Goal: Browse casually

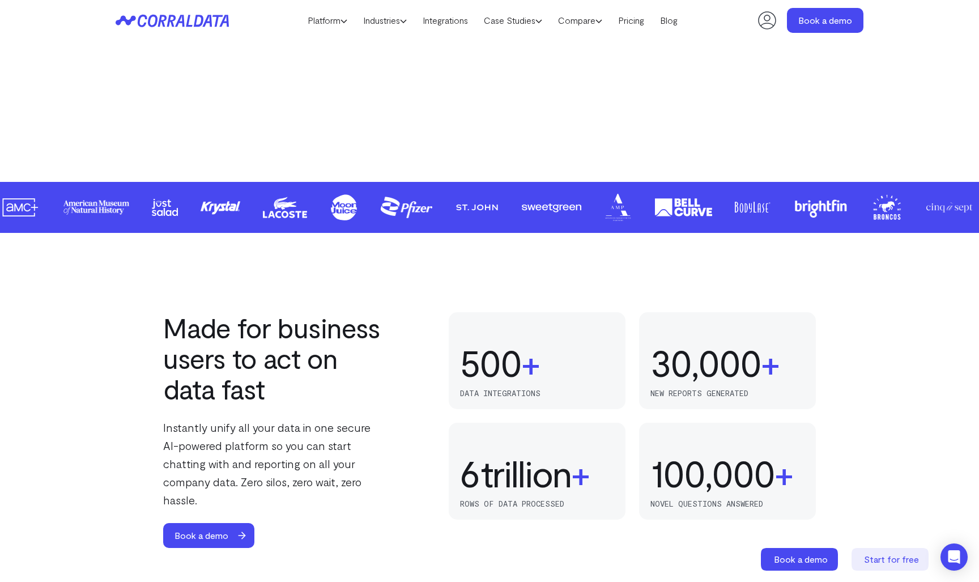
scroll to position [709, 0]
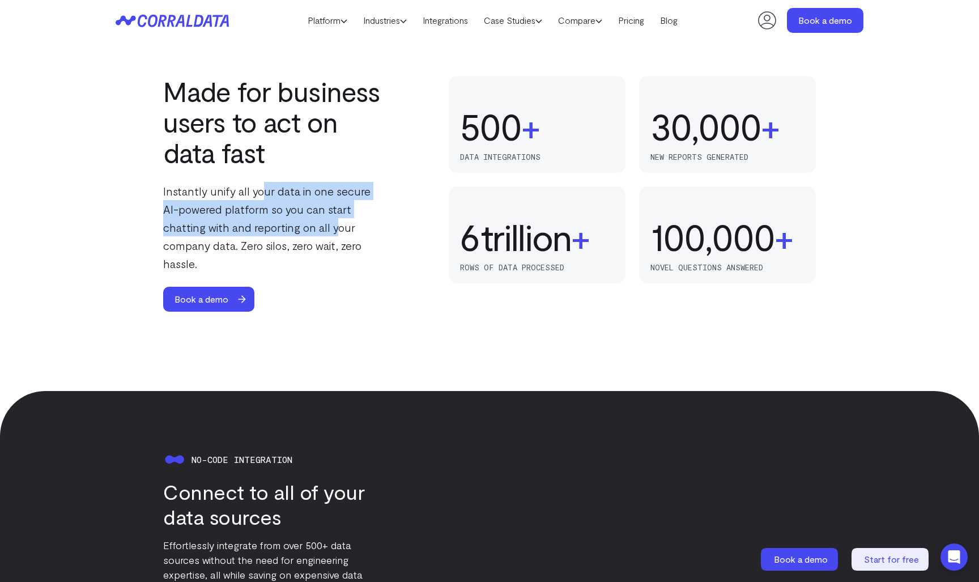
drag, startPoint x: 290, startPoint y: 231, endPoint x: 264, endPoint y: 190, distance: 48.4
click at [264, 190] on p "Instantly unify all your data in one secure AI-powered platform so you can star…" at bounding box center [275, 227] width 224 height 91
drag, startPoint x: 264, startPoint y: 184, endPoint x: 325, endPoint y: 236, distance: 80.8
click at [325, 236] on p "Instantly unify all your data in one secure AI-powered platform so you can star…" at bounding box center [275, 227] width 224 height 91
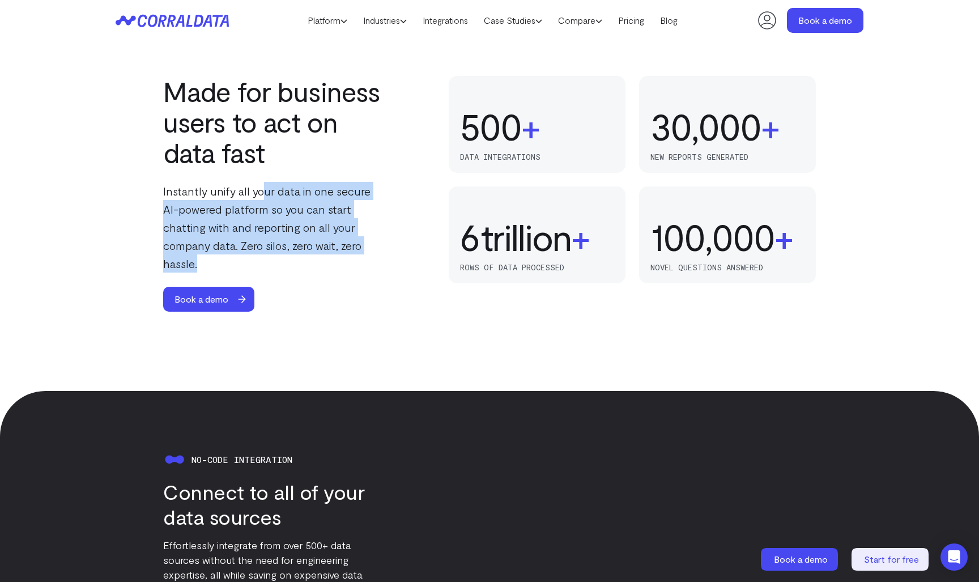
click at [325, 236] on p "Instantly unify all your data in one secure AI-powered platform so you can star…" at bounding box center [275, 227] width 224 height 91
drag, startPoint x: 330, startPoint y: 245, endPoint x: 233, endPoint y: 184, distance: 114.4
click at [233, 189] on p "Instantly unify all your data in one secure AI-powered platform so you can star…" at bounding box center [275, 227] width 224 height 91
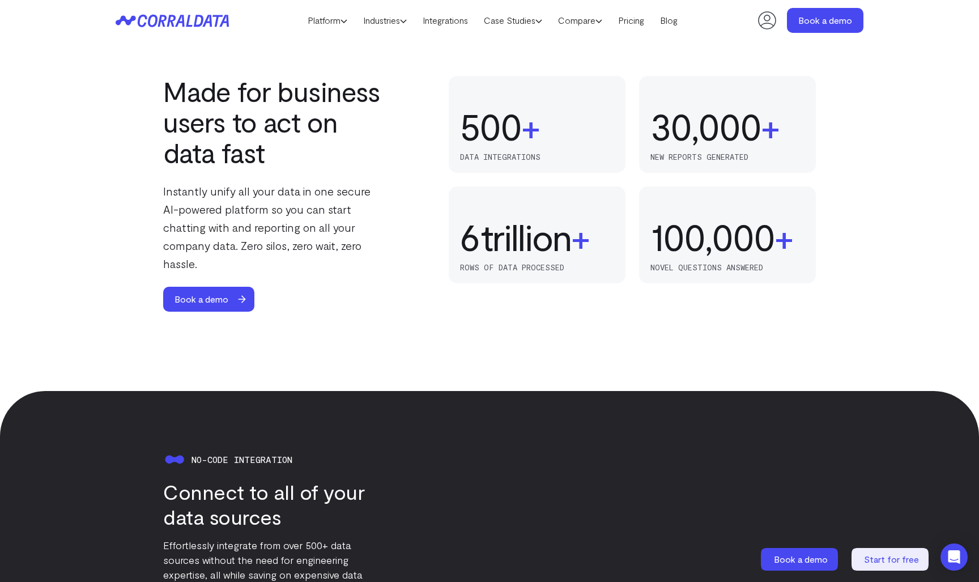
click at [233, 182] on p "Instantly unify all your data in one secure AI-powered platform so you can star…" at bounding box center [275, 227] width 224 height 91
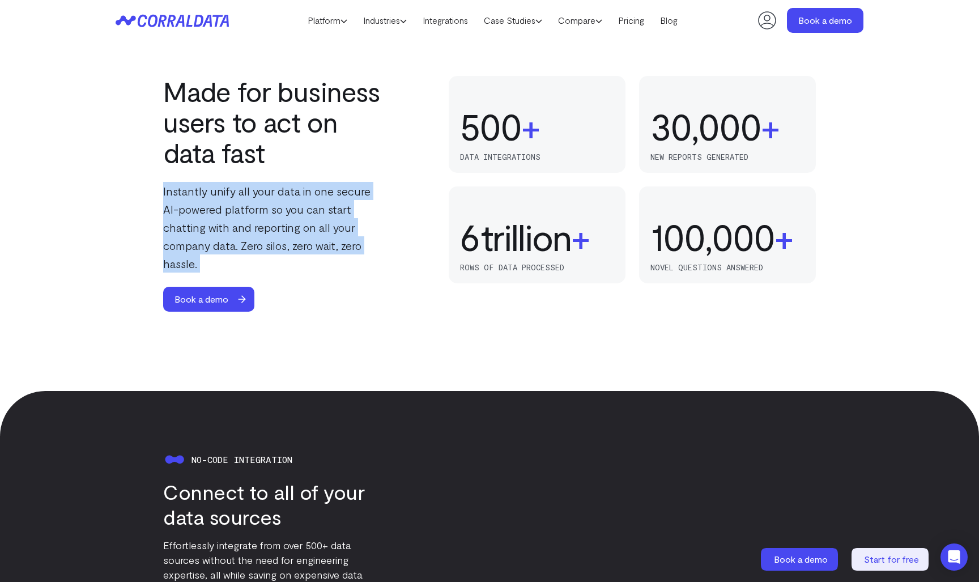
drag, startPoint x: 233, startPoint y: 181, endPoint x: 287, endPoint y: 252, distance: 89.0
click at [287, 252] on p "Instantly unify all your data in one secure AI-powered platform so you can star…" at bounding box center [275, 227] width 224 height 91
drag, startPoint x: 307, startPoint y: 249, endPoint x: 222, endPoint y: 194, distance: 101.4
click at [222, 194] on p "Instantly unify all your data in one secure AI-powered platform so you can star…" at bounding box center [275, 227] width 224 height 91
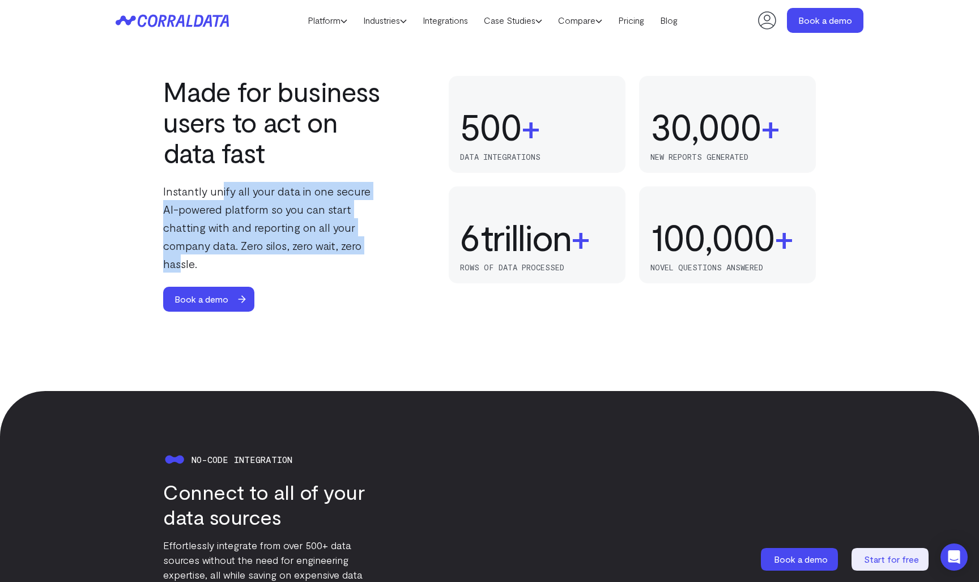
click at [222, 194] on p "Instantly unify all your data in one secure AI-powered platform so you can star…" at bounding box center [275, 227] width 224 height 91
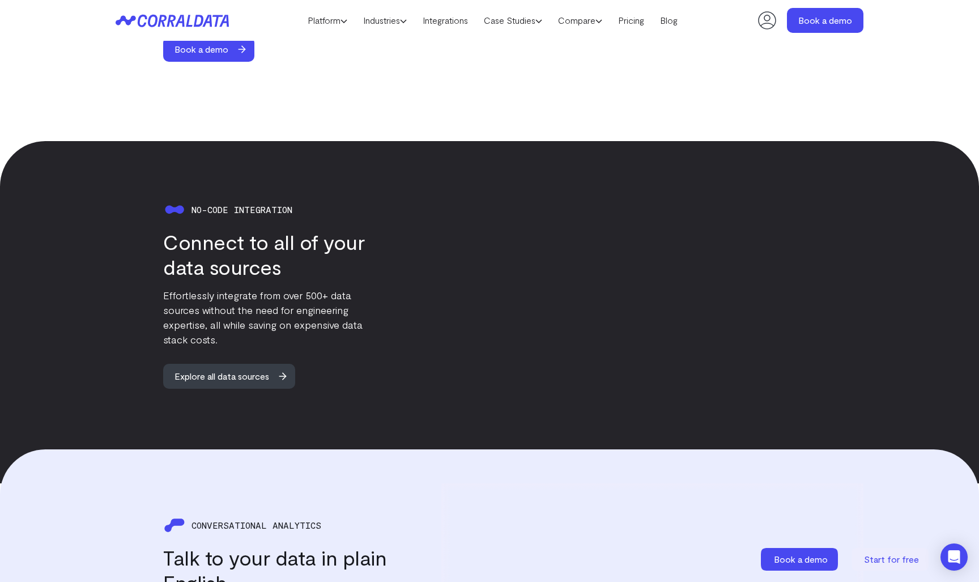
scroll to position [1315, 0]
